Goal: Task Accomplishment & Management: Manage account settings

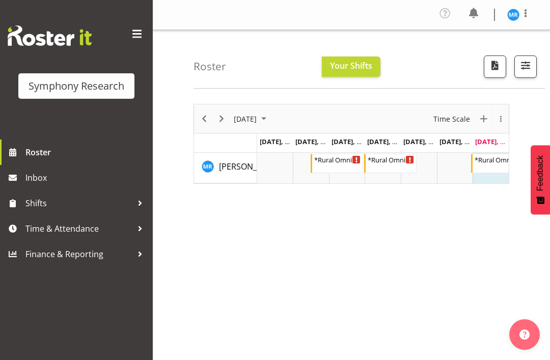
click at [430, 225] on div "[DATE] New Event [DATE] Time Scale Day Week Fortnight Month calendar Month Agen…" at bounding box center [371, 299] width 356 height 407
click at [453, 163] on td "Timeline Week of August 31, 2025" at bounding box center [455, 168] width 36 height 31
click at [487, 199] on div "[DATE] New Event [DATE] Time Scale Day Week Fortnight Month calendar Month Agen…" at bounding box center [371, 299] width 356 height 407
click at [495, 162] on div "*Rural Omni" at bounding box center [498, 159] width 47 height 10
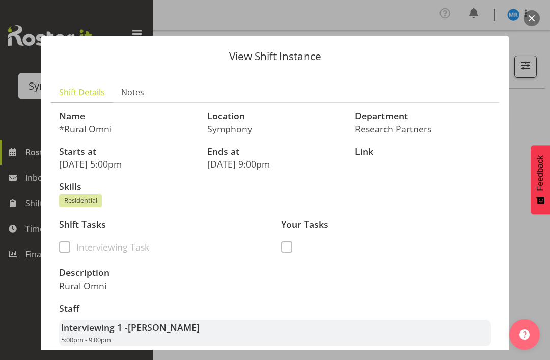
click at [530, 14] on button "button" at bounding box center [531, 18] width 16 height 16
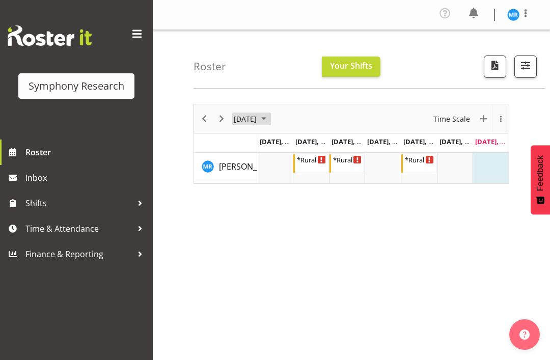
click at [270, 122] on span "August 2025" at bounding box center [264, 119] width 12 height 13
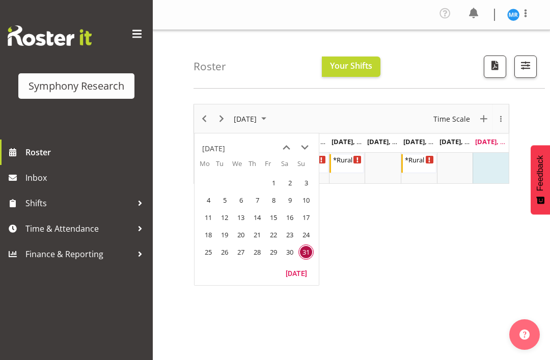
click at [309, 146] on span "next month" at bounding box center [305, 147] width 18 height 18
click at [207, 178] on span "1" at bounding box center [208, 182] width 15 height 15
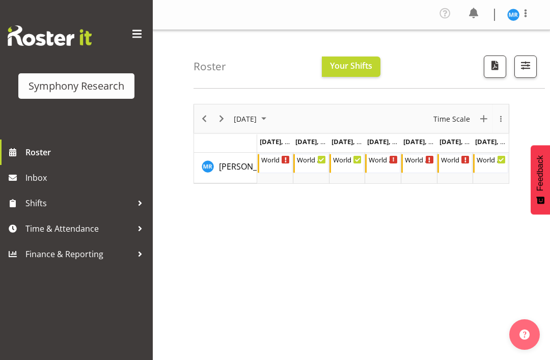
click at [536, 7] on div "Profile Log Out" at bounding box center [488, 14] width 103 height 19
click at [526, 13] on span at bounding box center [525, 13] width 12 height 12
click at [482, 60] on link "Log Out" at bounding box center [483, 56] width 98 height 18
